Goal: Information Seeking & Learning: Learn about a topic

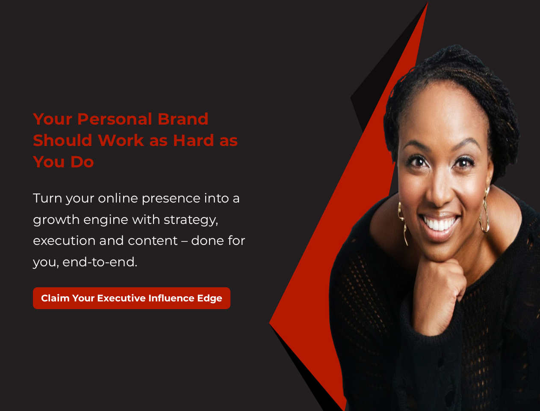
click at [270, 205] on div "Your Personal Brand Should Work as Hard as You Do Turn your online presence int…" at bounding box center [149, 213] width 244 height 231
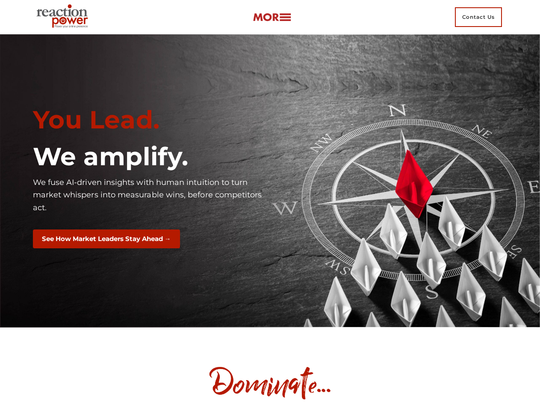
click at [270, 205] on div "You Lead. We amplify. We fuse AI-driven insights with human intuition to turn m…" at bounding box center [149, 180] width 244 height 165
